Goal: Task Accomplishment & Management: Complete application form

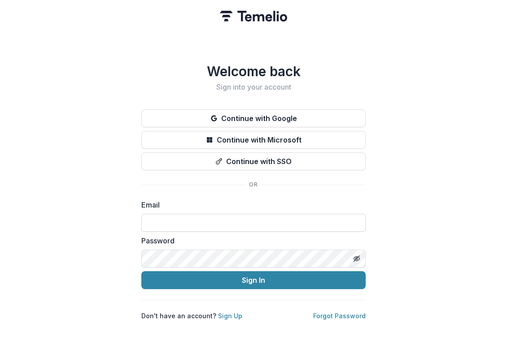
click at [179, 223] on input at bounding box center [253, 223] width 224 height 18
type input "**********"
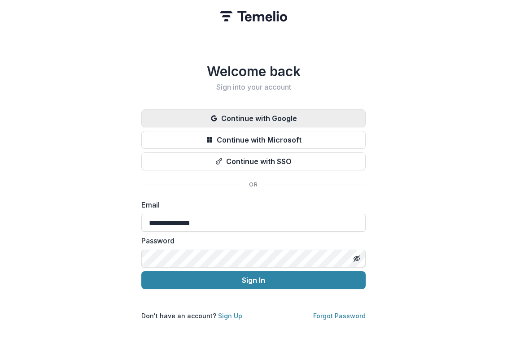
click at [289, 112] on button "Continue with Google" at bounding box center [253, 119] width 224 height 18
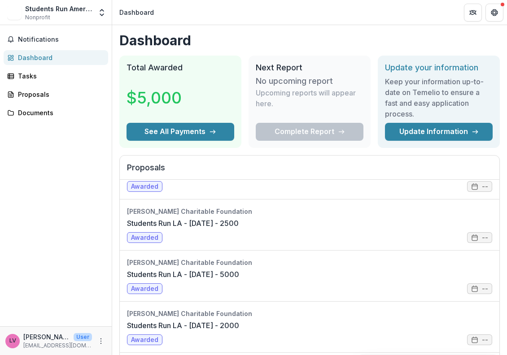
scroll to position [211, 0]
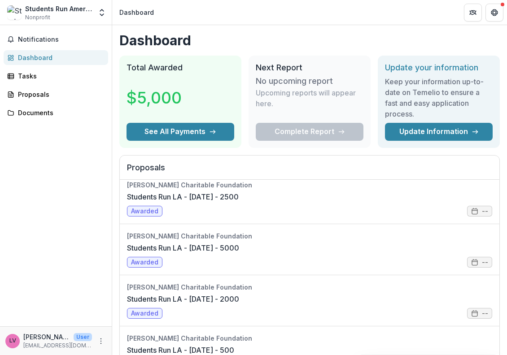
click at [348, 128] on div "Complete Report" at bounding box center [310, 132] width 108 height 18
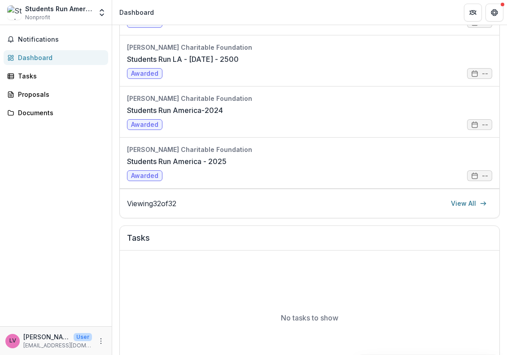
scroll to position [163, 0]
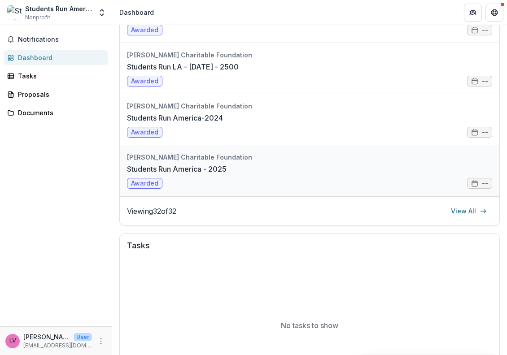
click at [227, 166] on link "Students Run America - 2025" at bounding box center [177, 169] width 100 height 11
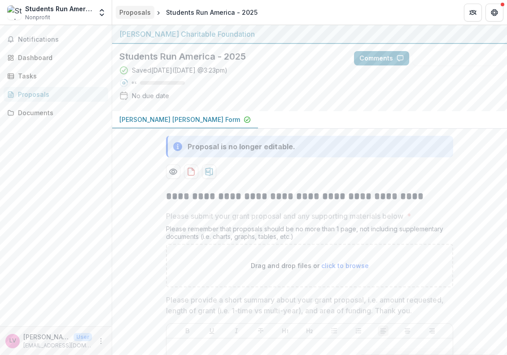
click at [134, 15] on div "Proposals" at bounding box center [134, 12] width 31 height 9
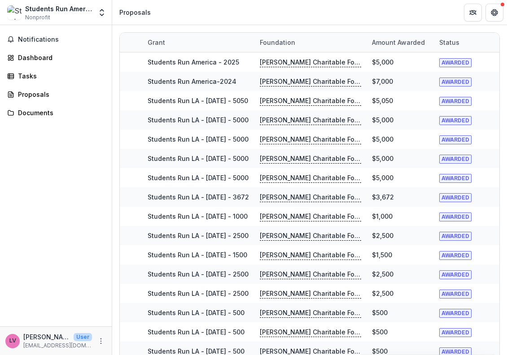
click at [55, 7] on div "Students Run America" at bounding box center [58, 8] width 67 height 9
click at [40, 23] on div "Students Run America Nonprofit Team Settings Settings" at bounding box center [56, 14] width 112 height 21
click at [41, 53] on div "Dashboard" at bounding box center [59, 57] width 83 height 9
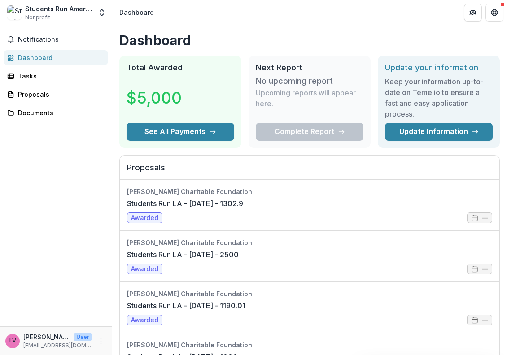
click at [297, 105] on p "Upcoming reports will appear here." at bounding box center [310, 99] width 108 height 22
click at [243, 209] on link "Students Run LA - [DATE] - 1302.9" at bounding box center [185, 203] width 116 height 11
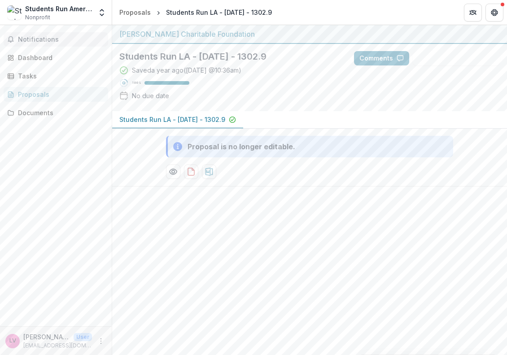
click at [48, 38] on span "Notifications" at bounding box center [61, 40] width 87 height 8
click at [134, 13] on div "Proposals" at bounding box center [134, 12] width 31 height 9
